Goal: Transaction & Acquisition: Purchase product/service

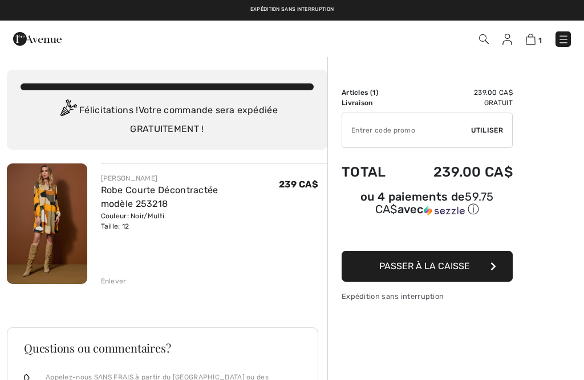
click at [374, 124] on input "TEXT" at bounding box center [406, 130] width 129 height 34
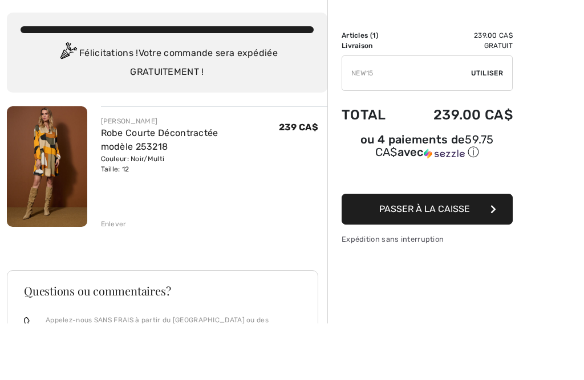
type input "NEW15"
click at [495, 125] on span "Utiliser" at bounding box center [487, 130] width 32 height 10
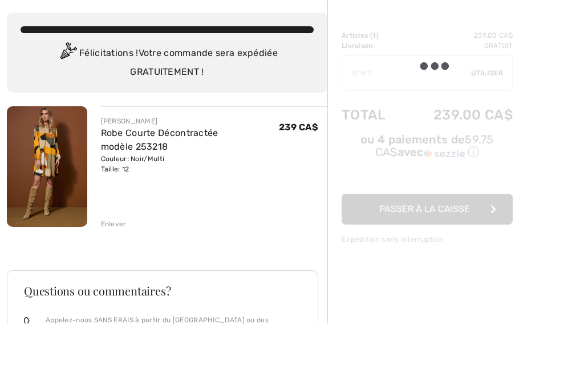
scroll to position [57, 0]
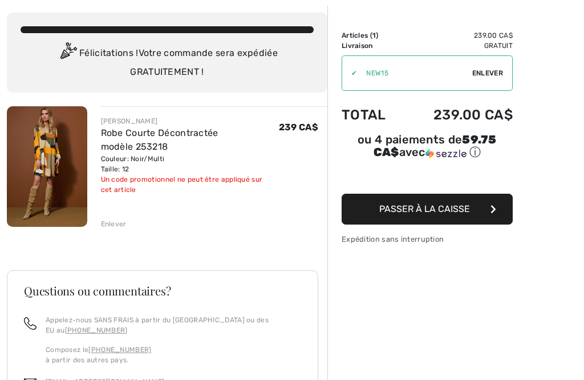
click at [494, 71] on span "Enlever" at bounding box center [488, 73] width 31 height 10
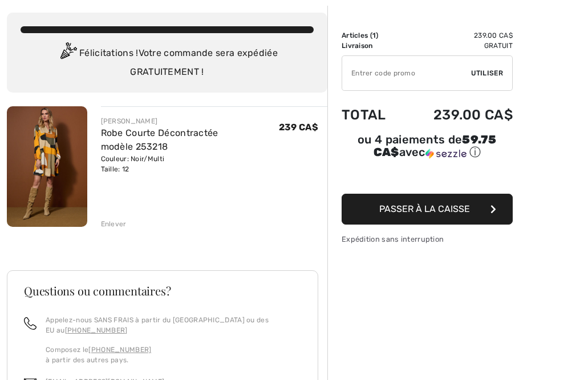
click at [480, 212] on button "Passer à la caisse" at bounding box center [427, 208] width 171 height 31
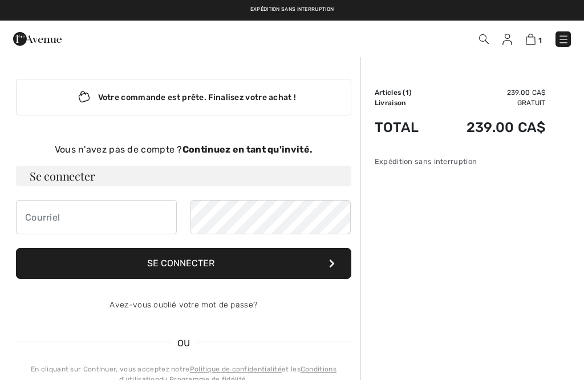
click at [273, 148] on strong "Continuez en tant qu'invité." at bounding box center [248, 149] width 130 height 11
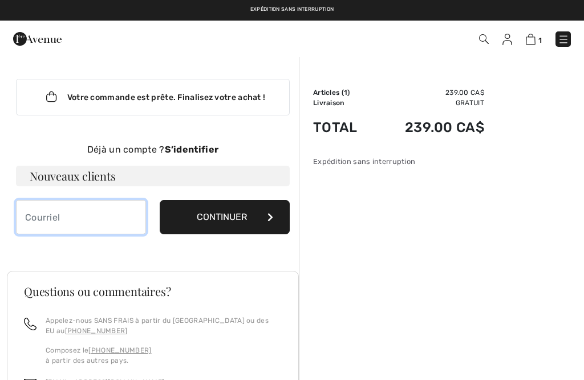
click at [102, 225] on input "email" at bounding box center [81, 217] width 130 height 34
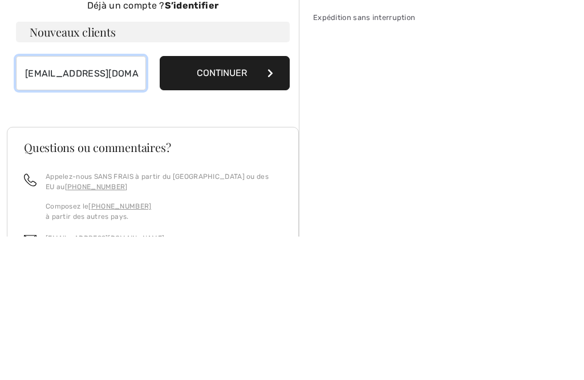
click at [54, 200] on input "dansuf55@hotmail.com" at bounding box center [81, 217] width 130 height 34
type input "danduf55@hotmail.com"
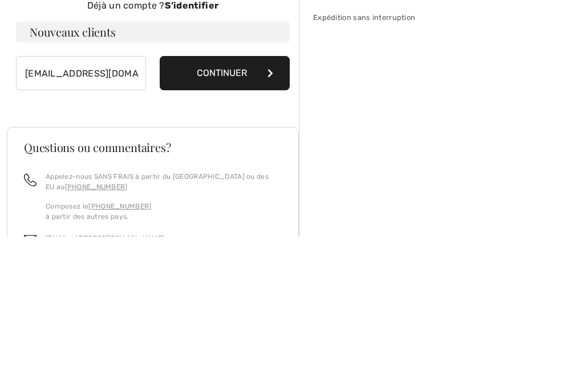
click at [260, 200] on button "Continuer" at bounding box center [225, 217] width 130 height 34
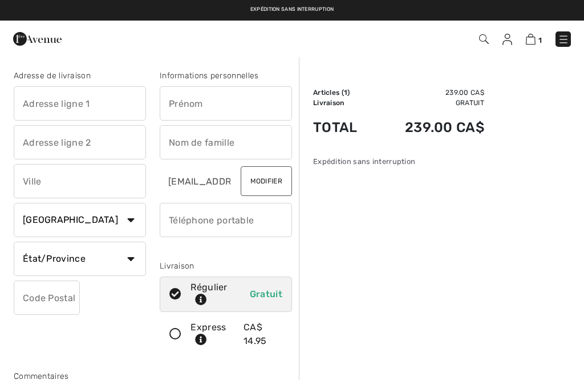
click at [107, 102] on input "text" at bounding box center [80, 103] width 132 height 34
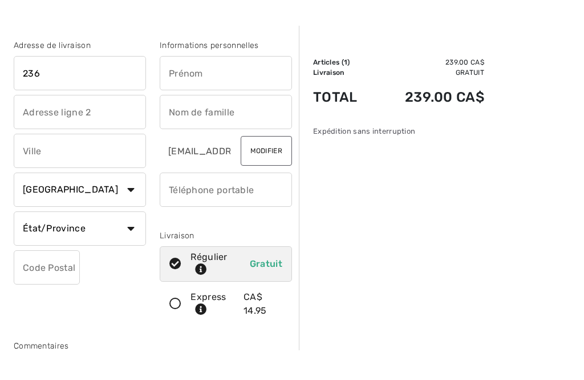
type input "2360 des bazars"
type input "St-Hyacinthe QC J2T 4P2"
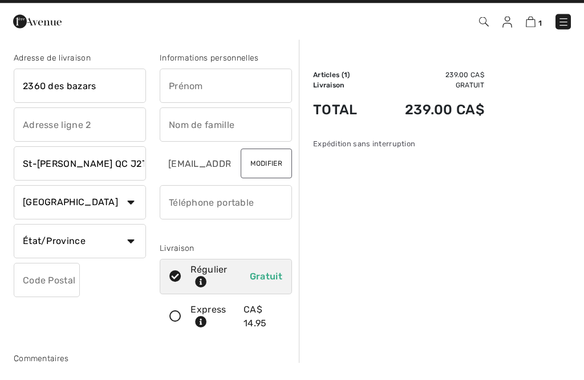
click at [235, 87] on input "text" at bounding box center [226, 103] width 132 height 34
type input "[PERSON_NAME]"
click at [236, 128] on input "text" at bounding box center [226, 142] width 132 height 34
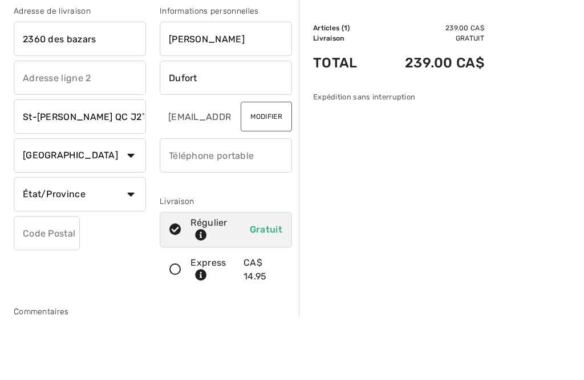
type input "Dufort"
click at [144, 164] on input "St-Hyacinthe QC J2T 4P2" at bounding box center [80, 181] width 132 height 34
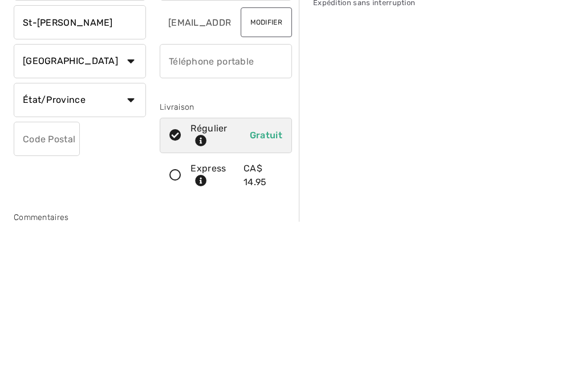
click at [131, 241] on select "État/Province Alberta Colombie-Britannique Ile-du-Prince-Edward Manitoba Nouvea…" at bounding box center [80, 258] width 132 height 34
type input "St-Hyacinthe"
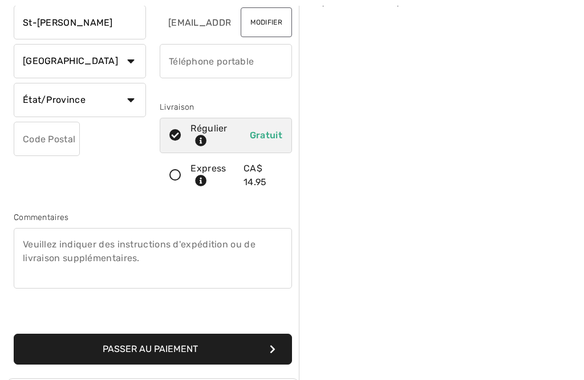
select select "QC"
click at [108, 111] on select "État/Province Alberta Colombie-Britannique Ile-du-Prince-Edward Manitoba Nouvea…" at bounding box center [80, 100] width 132 height 34
click at [65, 144] on input "text" at bounding box center [47, 139] width 66 height 34
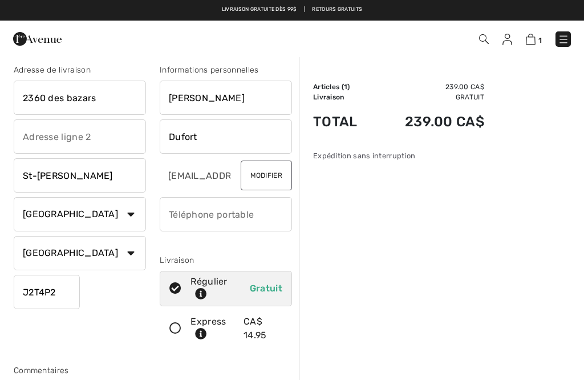
scroll to position [0, 0]
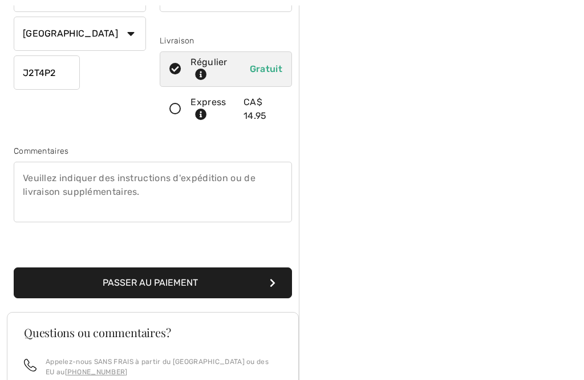
type input "J2T4P2"
click at [195, 286] on button "Passer au paiement" at bounding box center [153, 283] width 279 height 31
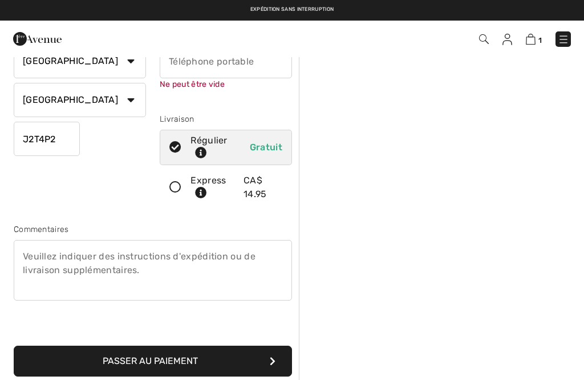
scroll to position [120, 0]
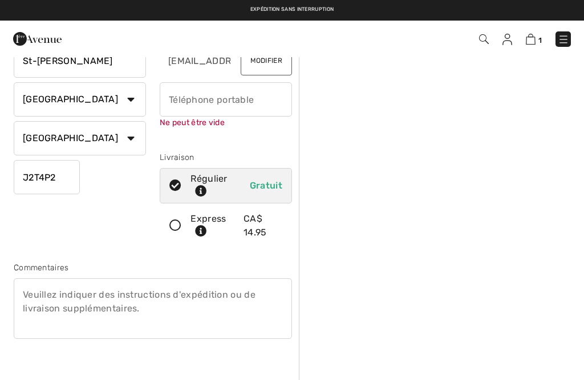
click at [247, 103] on input "phone" at bounding box center [226, 99] width 132 height 34
type input "4502301241"
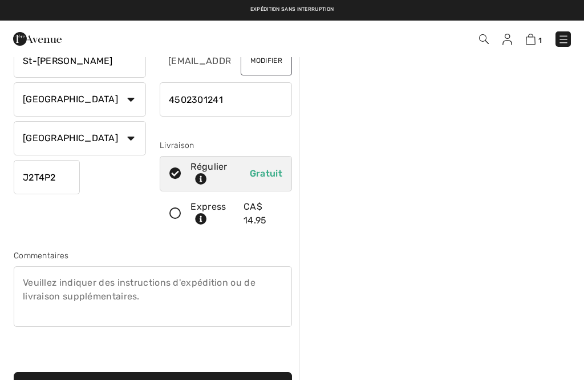
click at [195, 379] on button "Passer au paiement" at bounding box center [153, 387] width 279 height 31
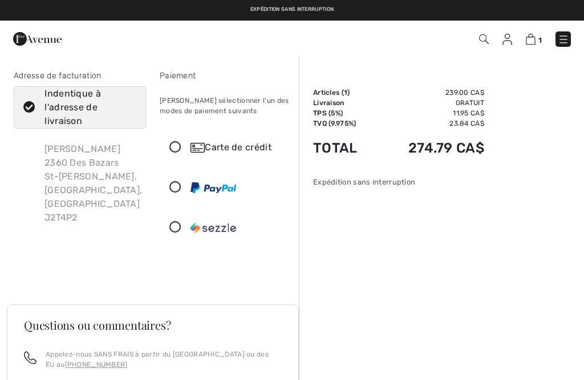
checkbox input "true"
click at [176, 192] on icon at bounding box center [175, 187] width 30 height 12
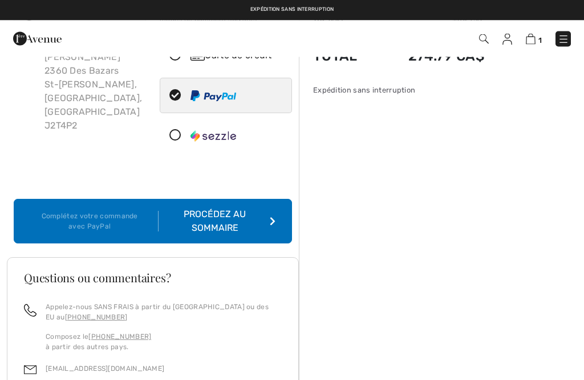
scroll to position [91, 0]
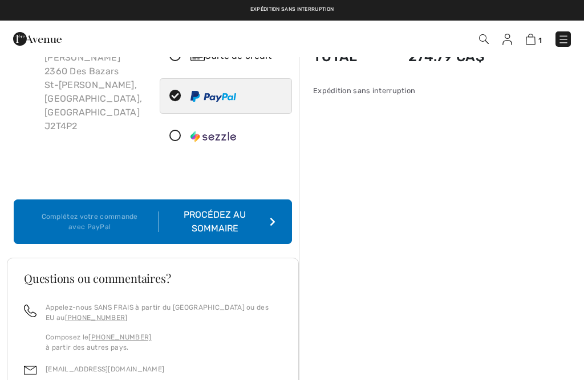
click at [266, 223] on div "Procédez au sommaire" at bounding box center [217, 221] width 117 height 27
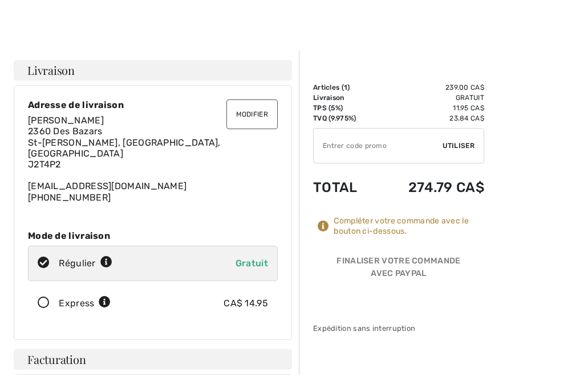
scroll to position [11, 0]
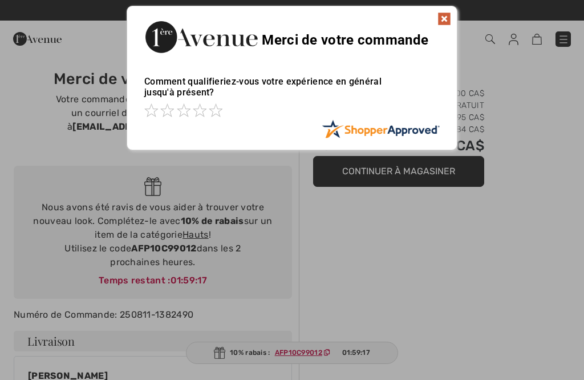
click at [444, 21] on img at bounding box center [445, 19] width 14 height 14
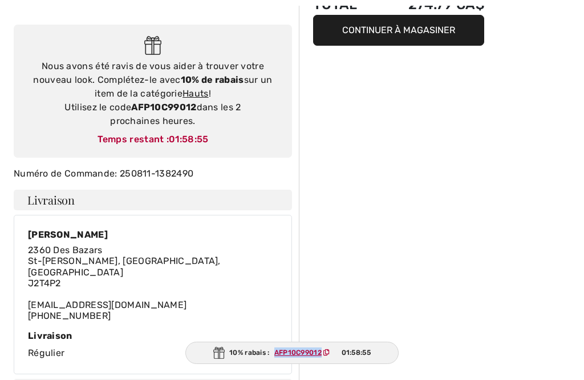
scroll to position [151, 0]
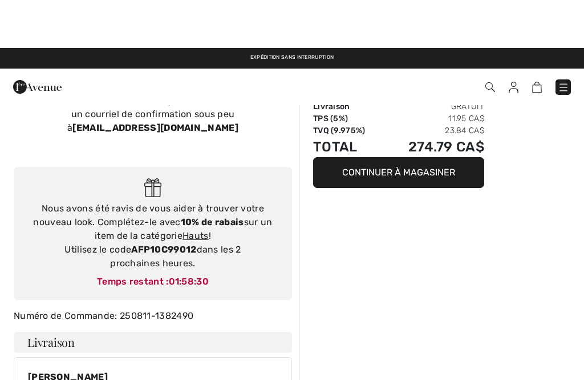
scroll to position [0, 0]
